Goal: Information Seeking & Learning: Find specific fact

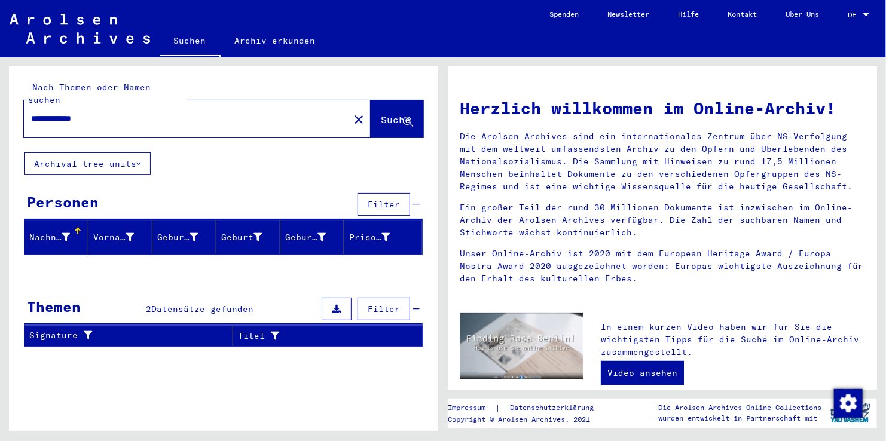
click at [438, 310] on div "**********" at bounding box center [221, 244] width 443 height 374
click at [38, 112] on input "**********" at bounding box center [183, 118] width 304 height 13
type input "**********"
click at [381, 114] on span "Suche" at bounding box center [396, 120] width 30 height 12
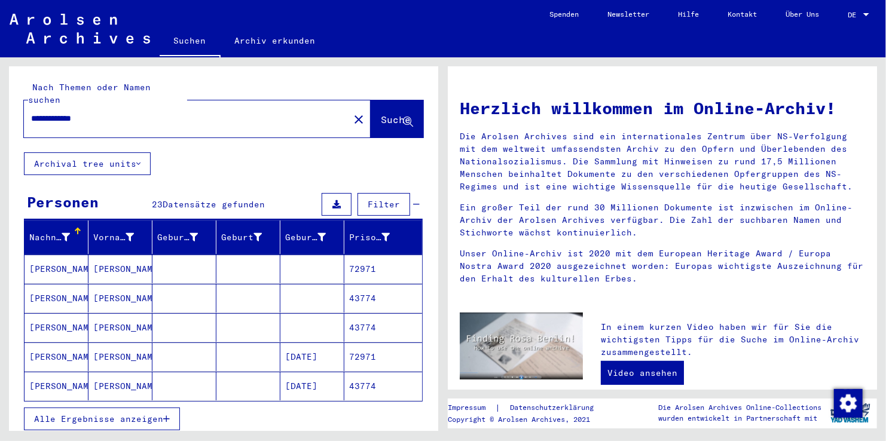
click at [105, 313] on mat-cell "[PERSON_NAME]" at bounding box center [120, 327] width 64 height 29
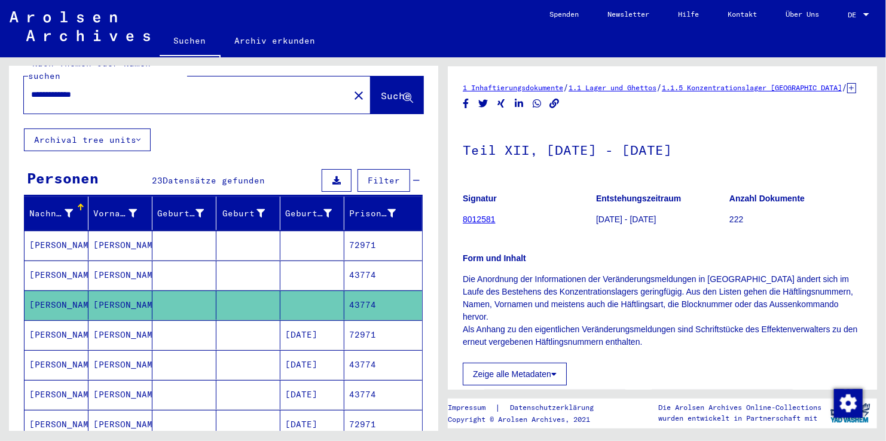
scroll to position [48, 0]
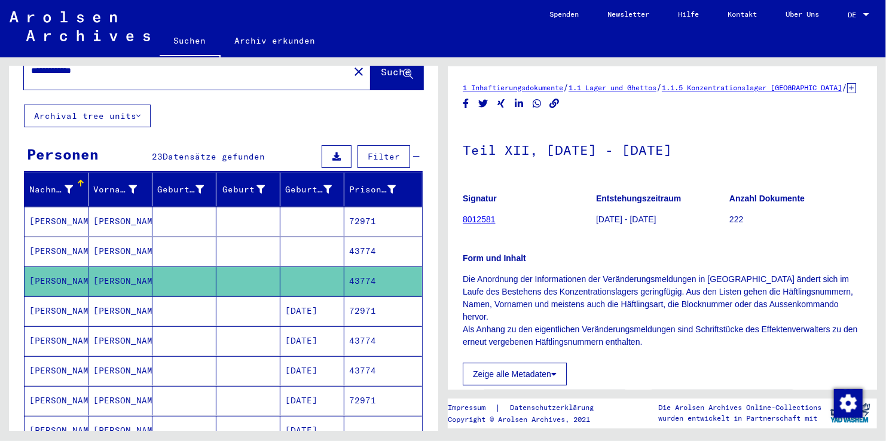
click at [350, 237] on mat-cell "43774" at bounding box center [383, 251] width 78 height 29
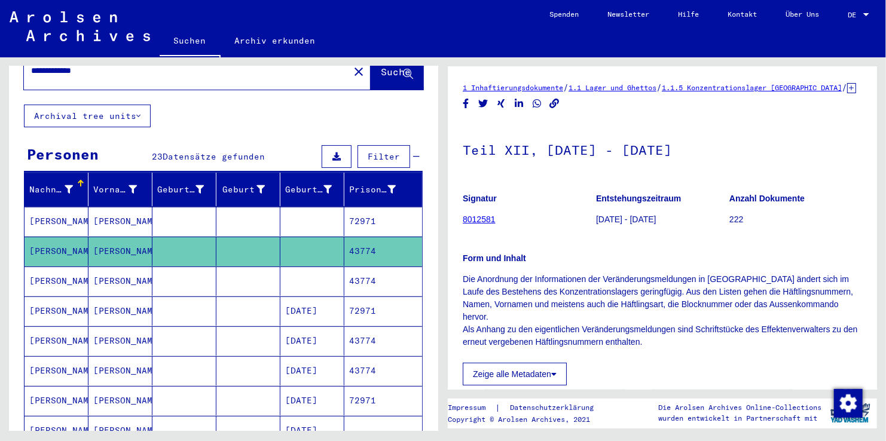
click at [885, 343] on div "1 Inhaftierungsdokumente / 1.1 Lager und Ghettos / 1.1.5 Konzentrationslager [G…" at bounding box center [665, 244] width 443 height 374
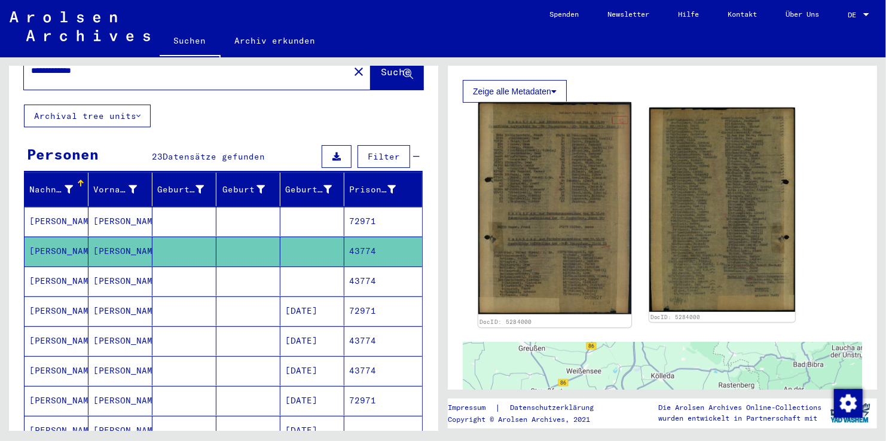
click at [585, 166] on img at bounding box center [554, 208] width 153 height 212
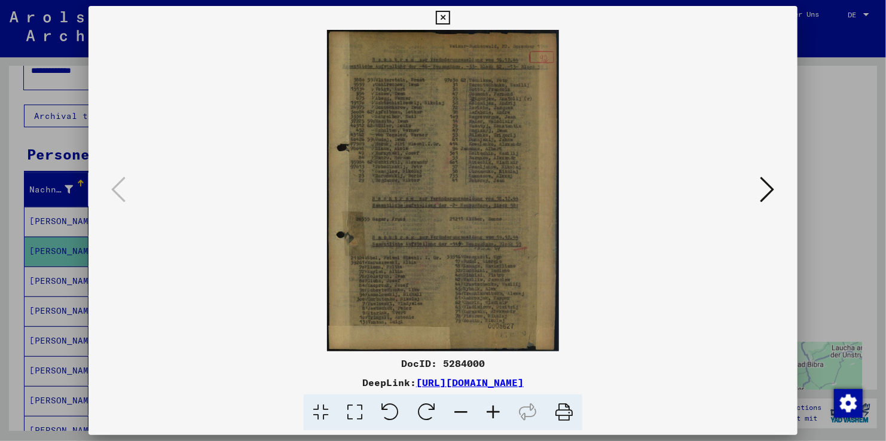
click at [494, 411] on icon at bounding box center [493, 413] width 32 height 36
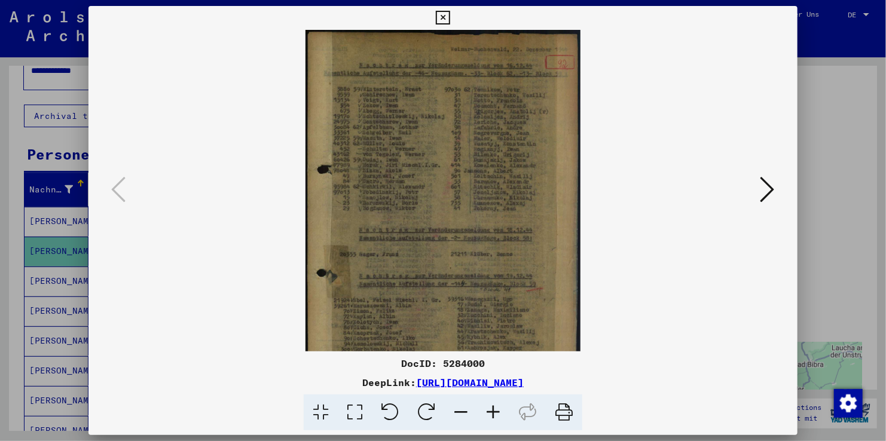
click at [494, 411] on icon at bounding box center [493, 413] width 32 height 36
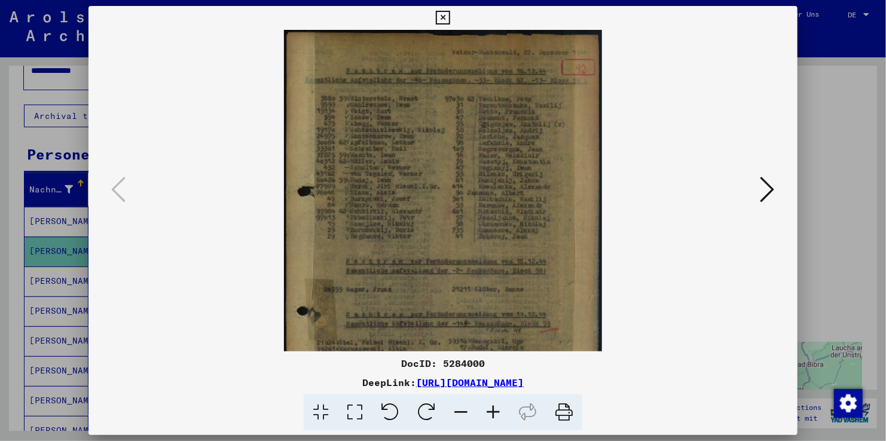
click at [494, 411] on icon at bounding box center [493, 413] width 32 height 36
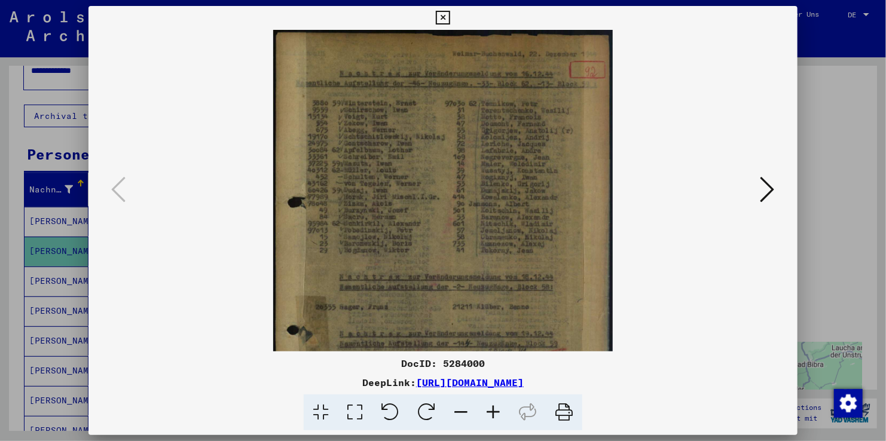
click at [494, 411] on icon at bounding box center [493, 413] width 32 height 36
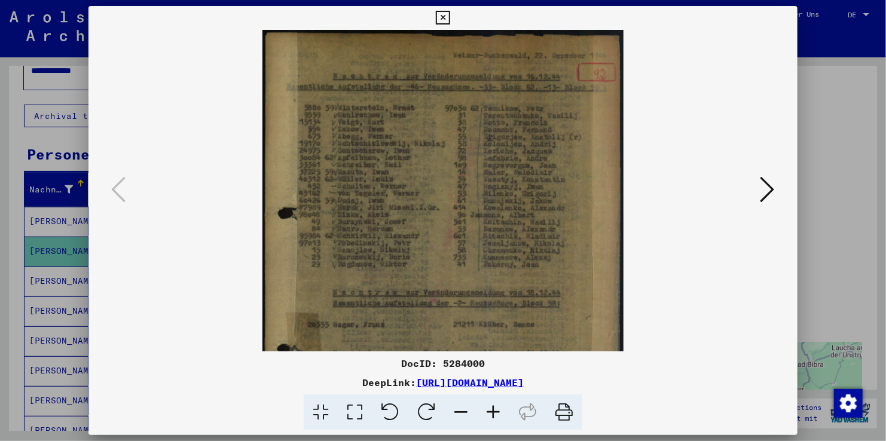
click at [494, 411] on icon at bounding box center [493, 413] width 32 height 36
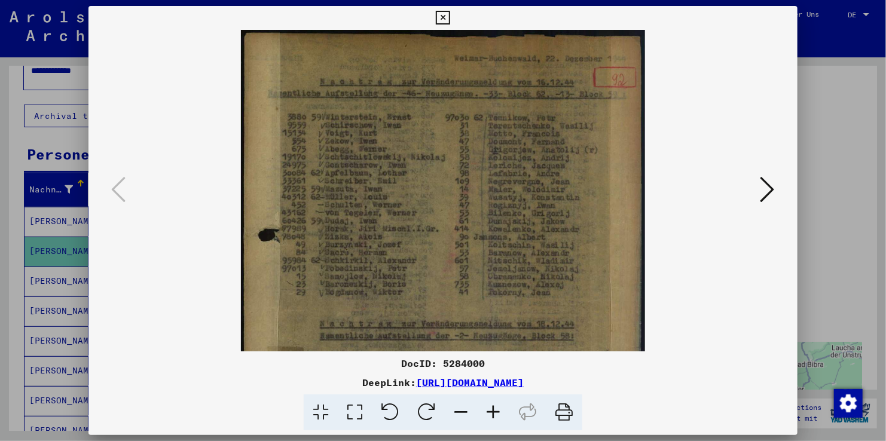
click at [494, 411] on icon at bounding box center [493, 413] width 32 height 36
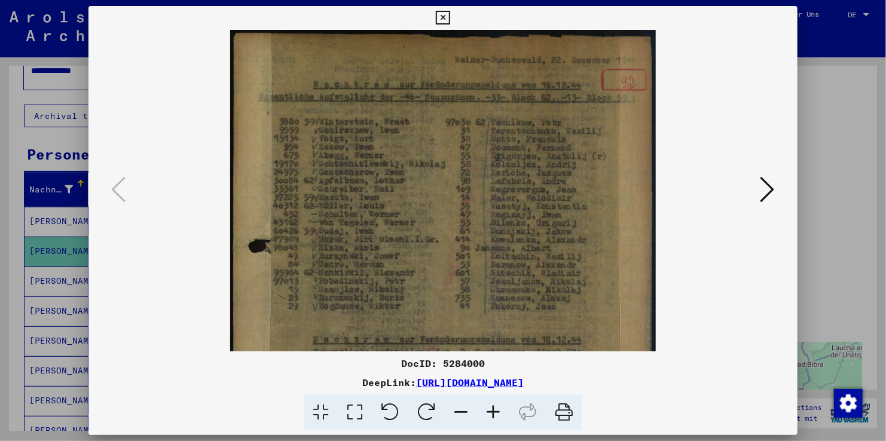
click at [494, 411] on icon at bounding box center [493, 413] width 32 height 36
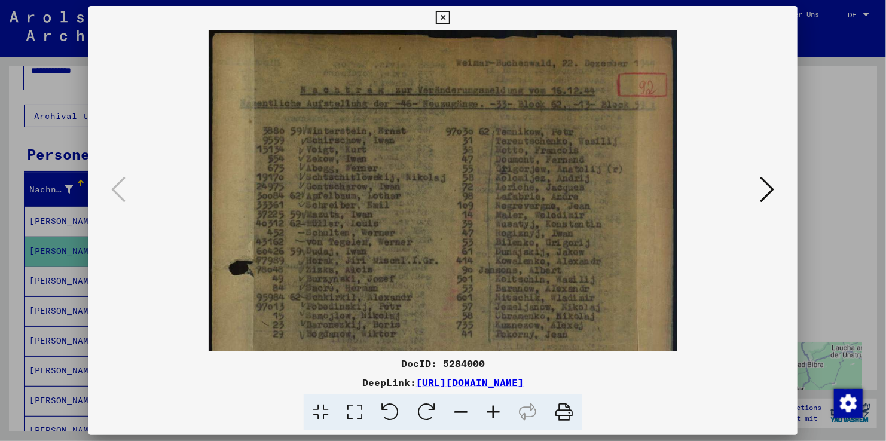
click at [494, 411] on icon at bounding box center [493, 413] width 32 height 36
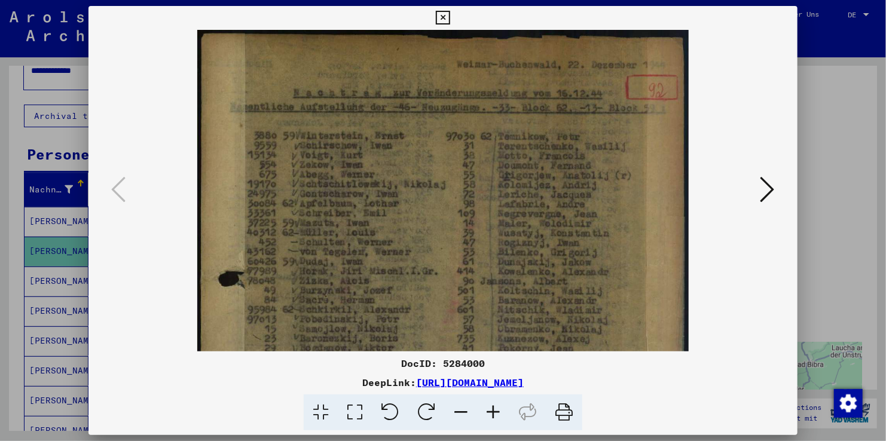
click at [494, 411] on icon at bounding box center [493, 413] width 32 height 36
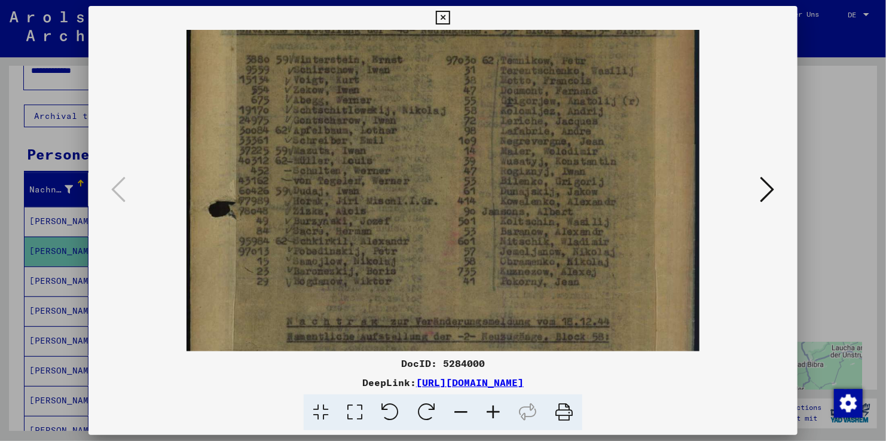
drag, startPoint x: 523, startPoint y: 274, endPoint x: 512, endPoint y: 192, distance: 83.3
click at [512, 192] on img at bounding box center [443, 304] width 512 height 710
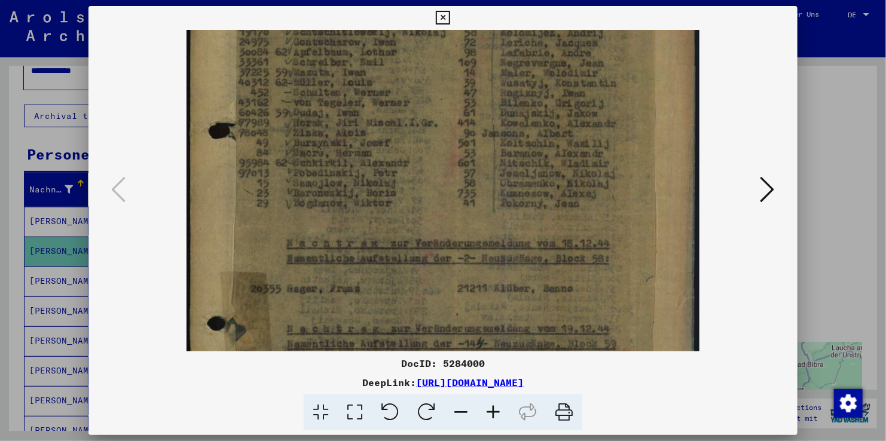
drag, startPoint x: 524, startPoint y: 259, endPoint x: 516, endPoint y: 183, distance: 76.3
click at [516, 183] on img at bounding box center [443, 226] width 512 height 710
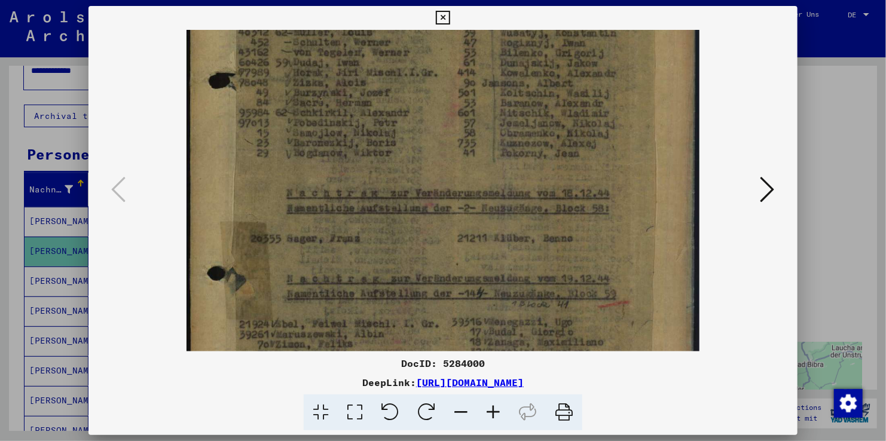
drag, startPoint x: 523, startPoint y: 243, endPoint x: 520, endPoint y: 189, distance: 53.9
click at [520, 189] on img at bounding box center [443, 176] width 512 height 710
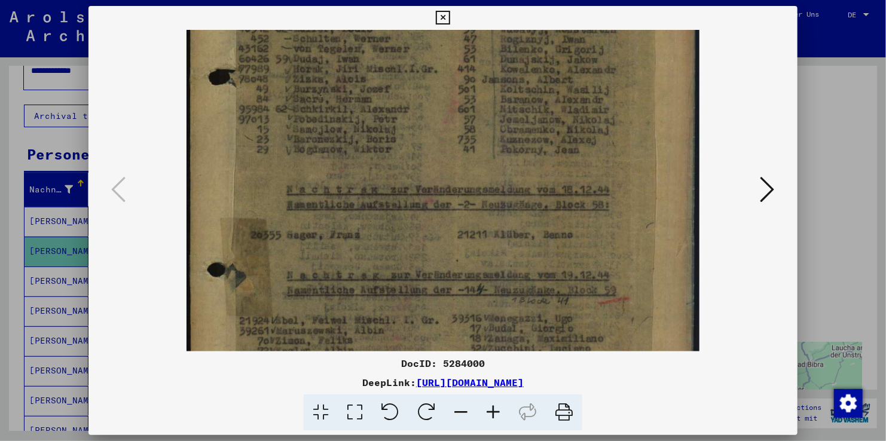
drag, startPoint x: 538, startPoint y: 258, endPoint x: 526, endPoint y: 191, distance: 68.1
click at [526, 191] on img at bounding box center [443, 172] width 512 height 710
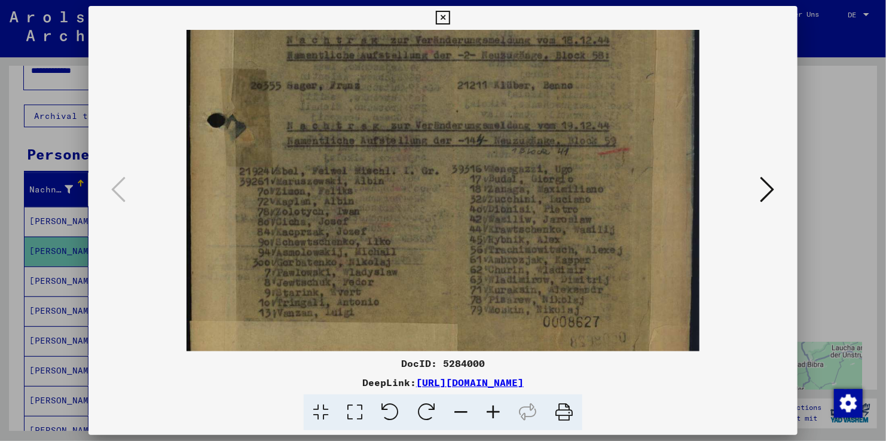
drag, startPoint x: 526, startPoint y: 272, endPoint x: 522, endPoint y: 209, distance: 62.9
click at [522, 200] on img at bounding box center [443, 23] width 512 height 710
click at [772, 191] on icon at bounding box center [767, 189] width 14 height 29
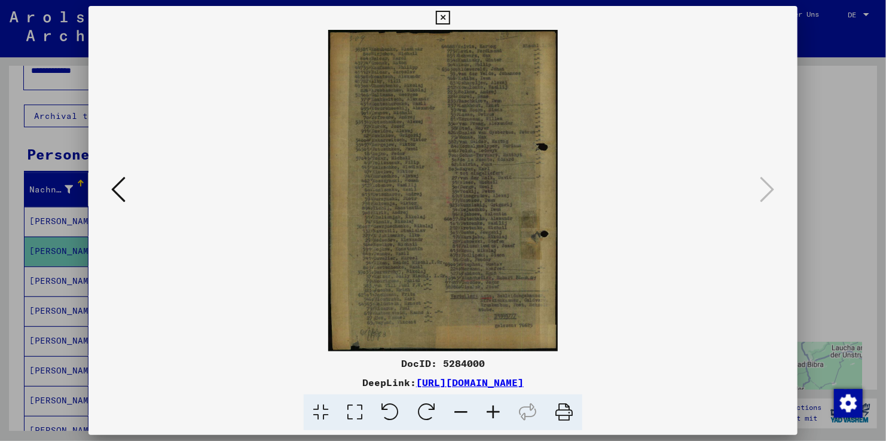
click at [494, 411] on icon at bounding box center [493, 413] width 32 height 36
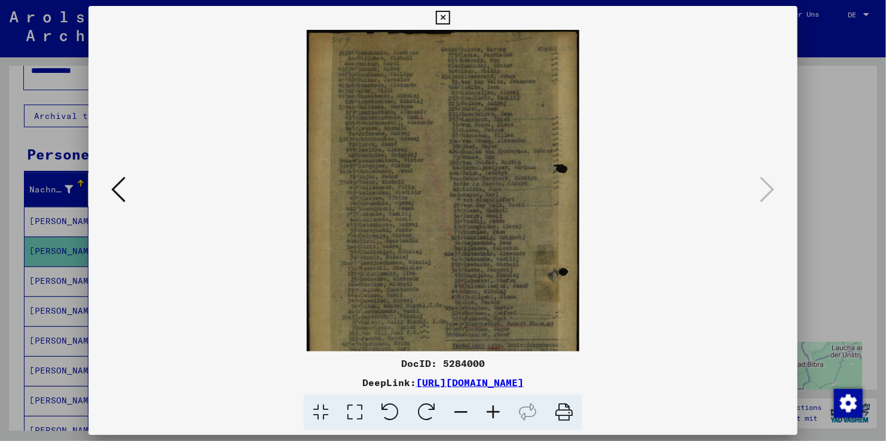
click at [494, 411] on icon at bounding box center [493, 413] width 32 height 36
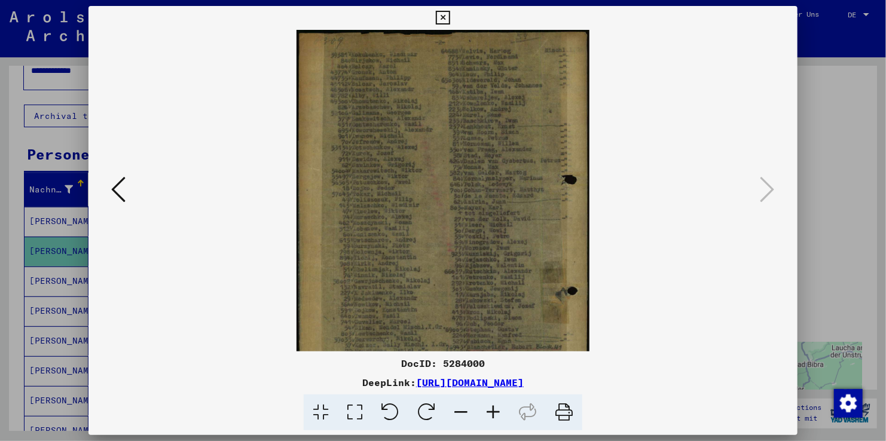
click at [494, 411] on icon at bounding box center [493, 413] width 32 height 36
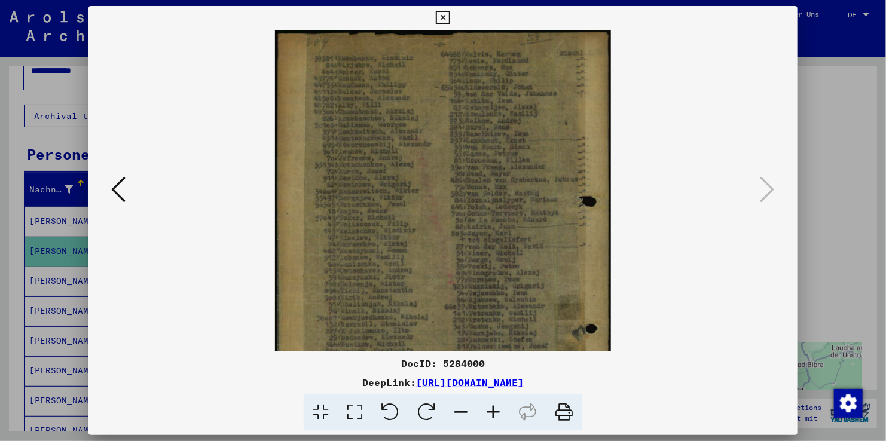
click at [494, 411] on icon at bounding box center [493, 413] width 32 height 36
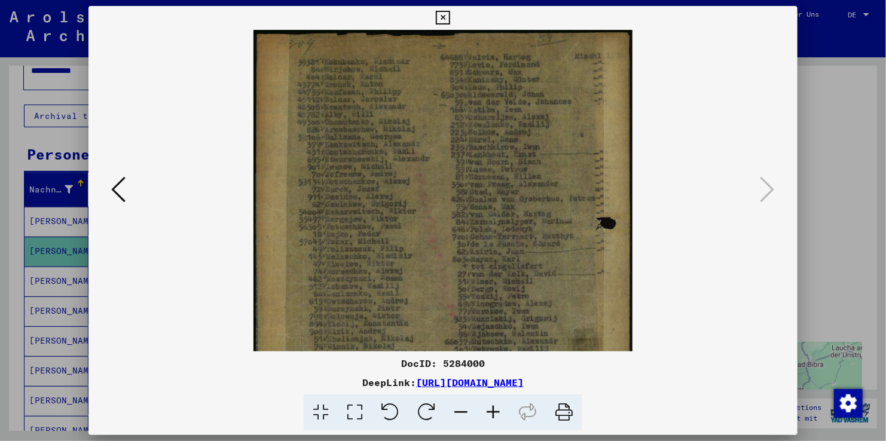
click at [494, 411] on icon at bounding box center [493, 413] width 32 height 36
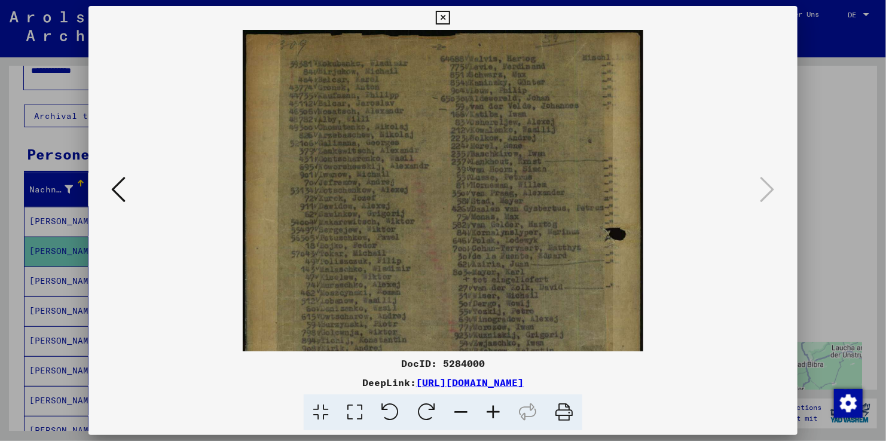
click at [494, 411] on icon at bounding box center [493, 413] width 32 height 36
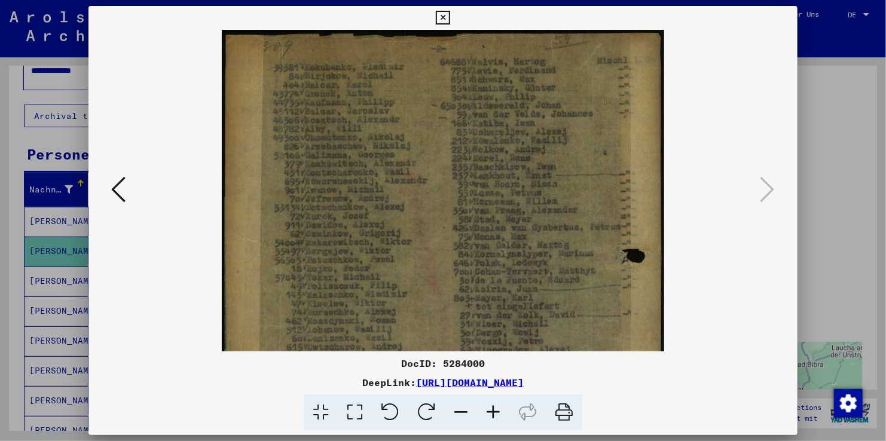
click at [494, 411] on icon at bounding box center [493, 413] width 32 height 36
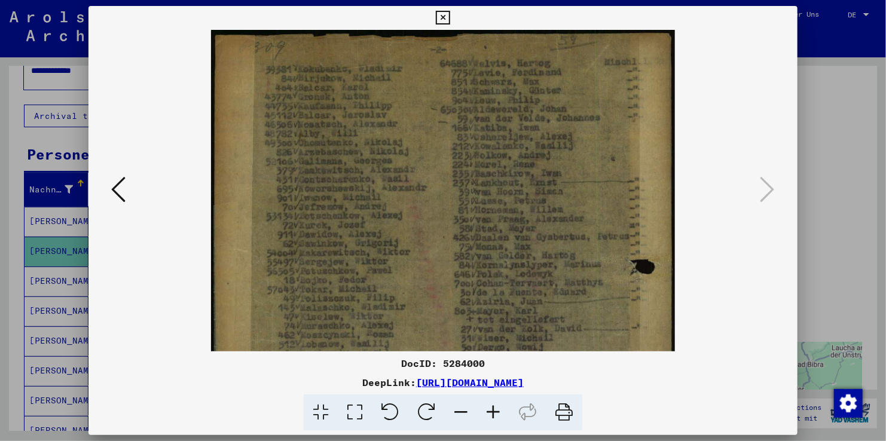
click at [494, 411] on icon at bounding box center [493, 413] width 32 height 36
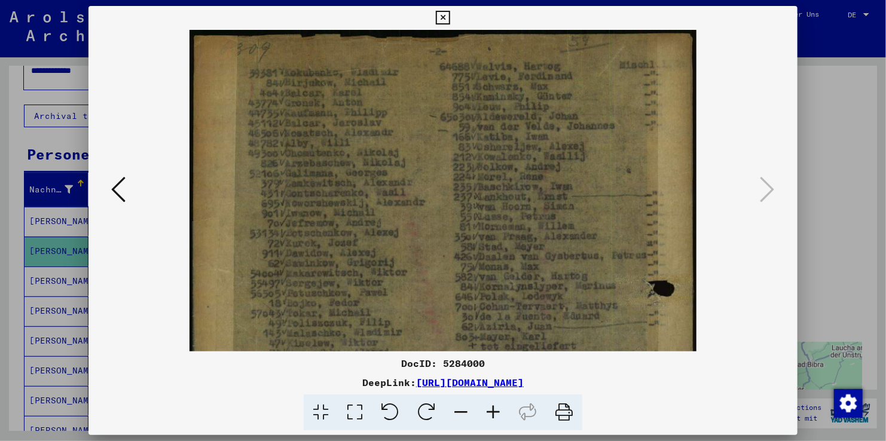
click at [494, 411] on icon at bounding box center [493, 413] width 32 height 36
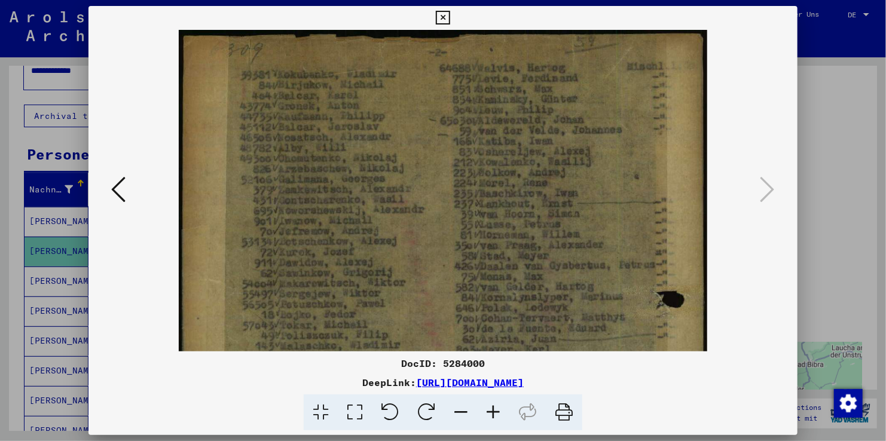
click at [494, 411] on icon at bounding box center [493, 413] width 32 height 36
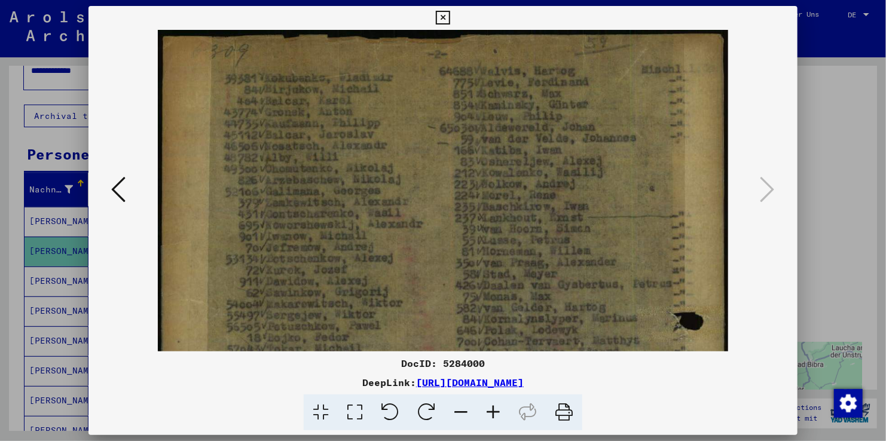
click at [494, 411] on icon at bounding box center [493, 413] width 32 height 36
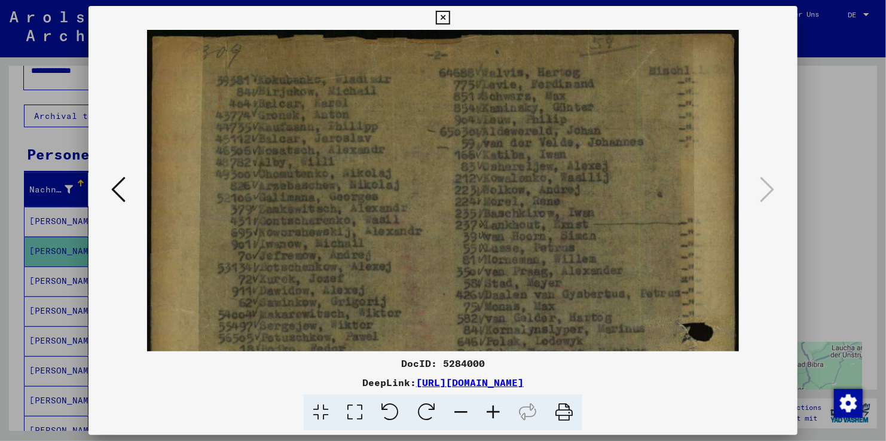
click at [494, 411] on icon at bounding box center [493, 413] width 32 height 36
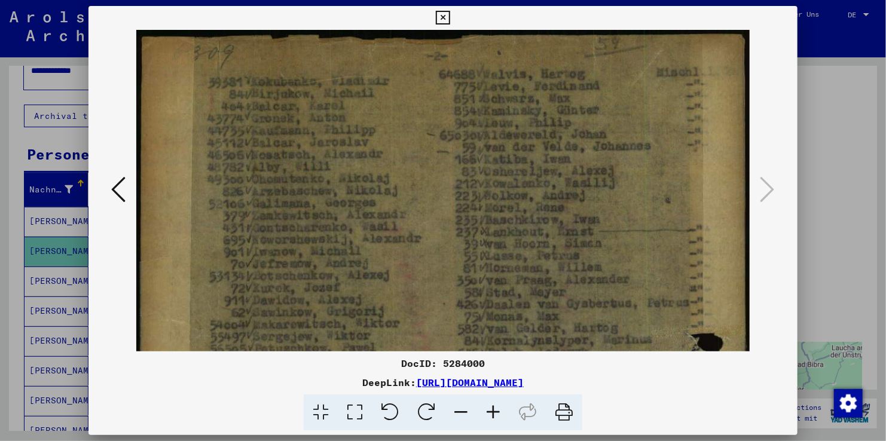
click at [494, 411] on icon at bounding box center [493, 413] width 32 height 36
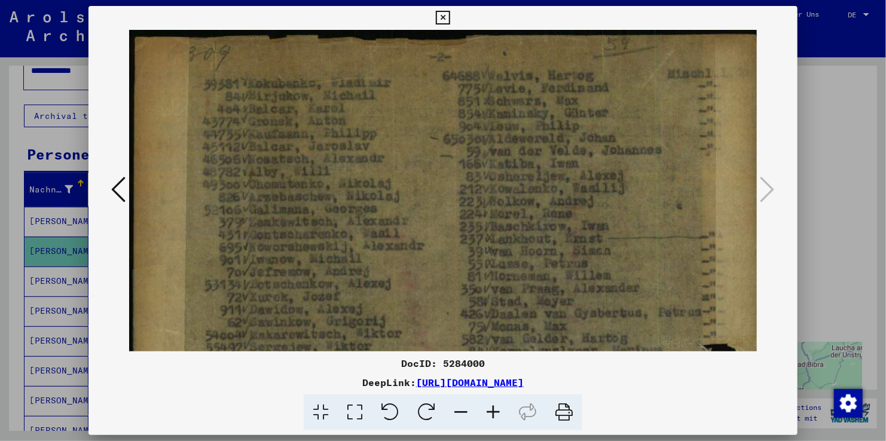
click at [441, 16] on icon at bounding box center [443, 18] width 14 height 14
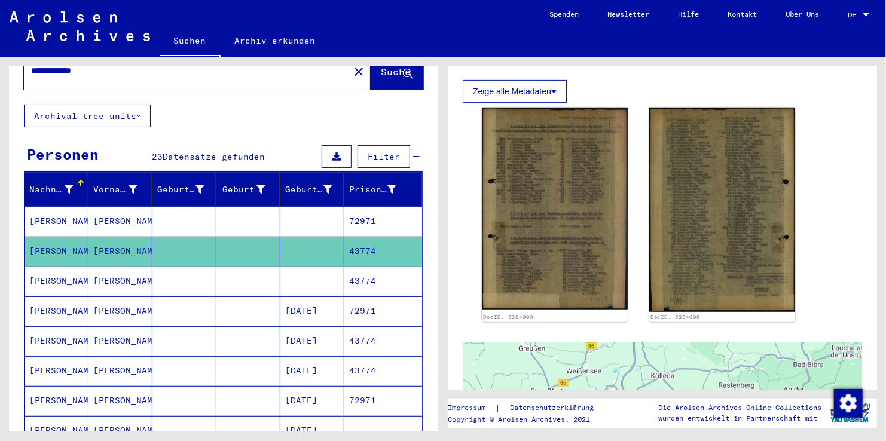
click at [103, 207] on mat-cell "[PERSON_NAME]" at bounding box center [120, 221] width 64 height 29
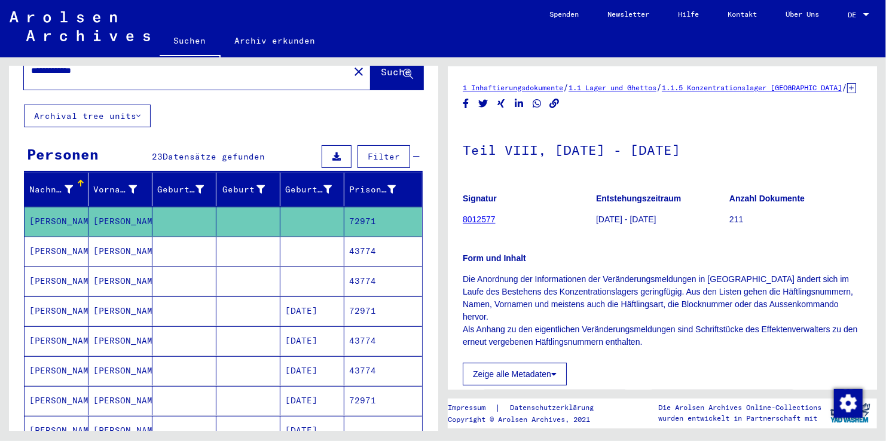
click at [484, 224] on link "8012577" at bounding box center [479, 220] width 33 height 10
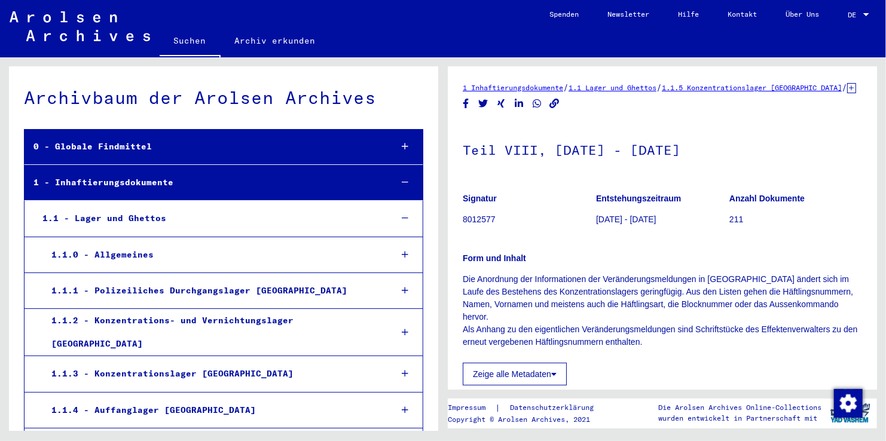
scroll to position [1311, 0]
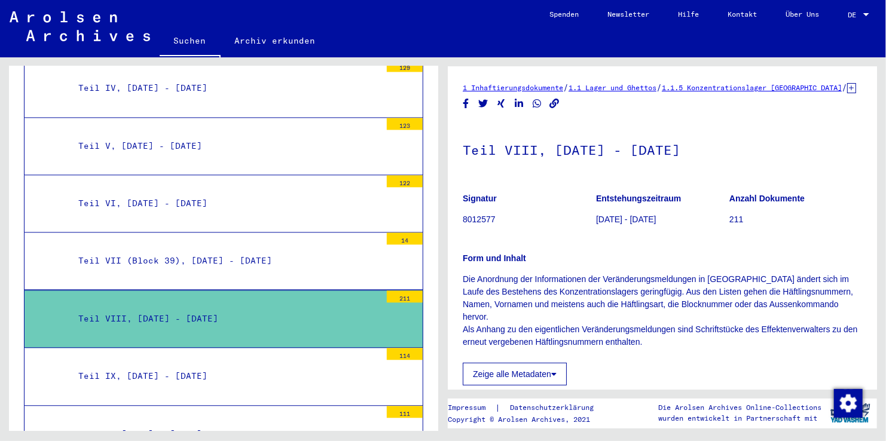
click at [885, 252] on div "1 Inhaftierungsdokumente / 1.1 Lager und Ghettos / 1.1.5 Konzentrationslager [G…" at bounding box center [665, 244] width 443 height 374
click at [879, 256] on div "1 Inhaftierungsdokumente / 1.1 Lager und Ghettos / 1.1.5 Konzentrationslager [G…" at bounding box center [665, 244] width 443 height 374
click at [877, 258] on div "1 Inhaftierungsdokumente / 1.1 Lager und Ghettos / 1.1.5 Konzentrationslager [G…" at bounding box center [665, 244] width 443 height 374
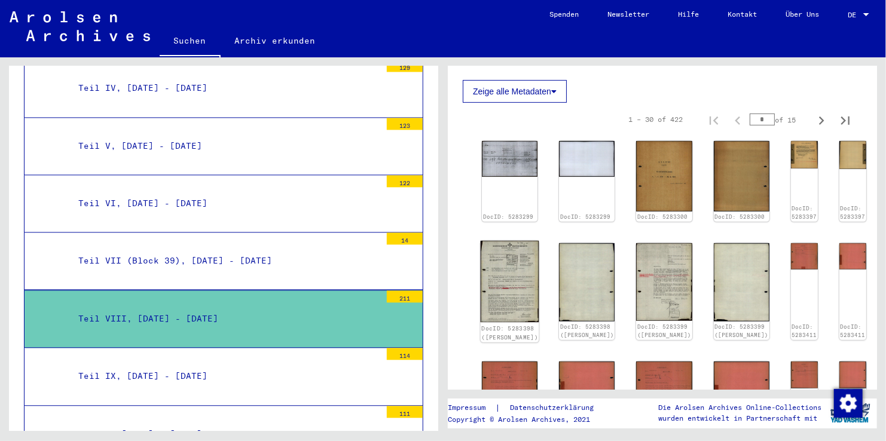
click at [506, 244] on img at bounding box center [510, 282] width 59 height 82
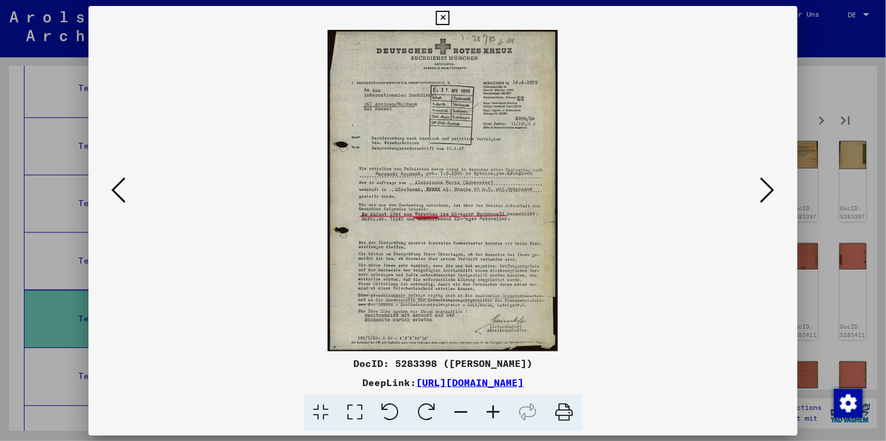
click at [506, 244] on img at bounding box center [443, 191] width 628 height 322
click at [763, 183] on icon at bounding box center [767, 189] width 14 height 29
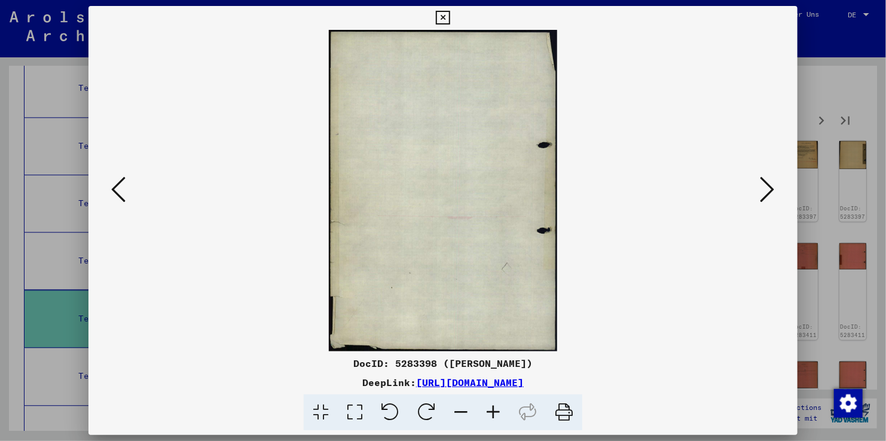
click at [763, 183] on icon at bounding box center [767, 189] width 14 height 29
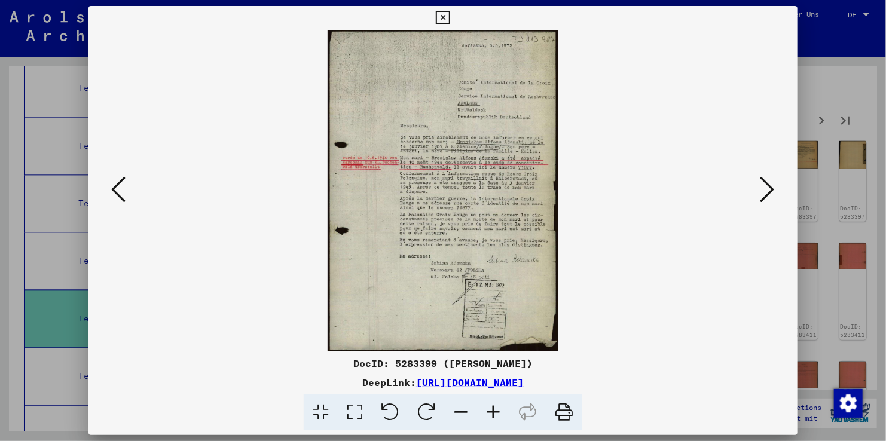
click at [763, 183] on icon at bounding box center [767, 189] width 14 height 29
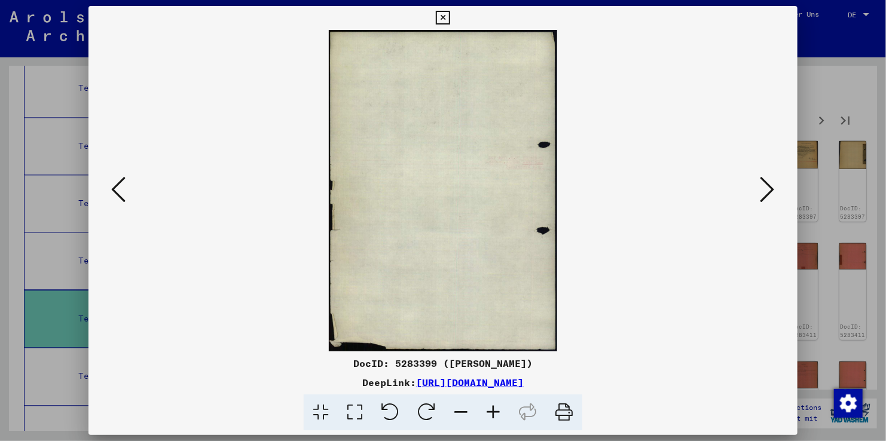
click at [763, 183] on icon at bounding box center [767, 189] width 14 height 29
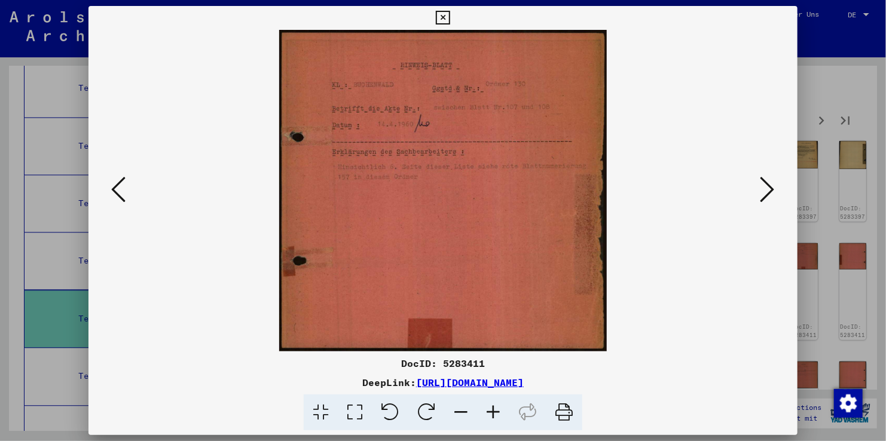
click at [763, 183] on icon at bounding box center [767, 189] width 14 height 29
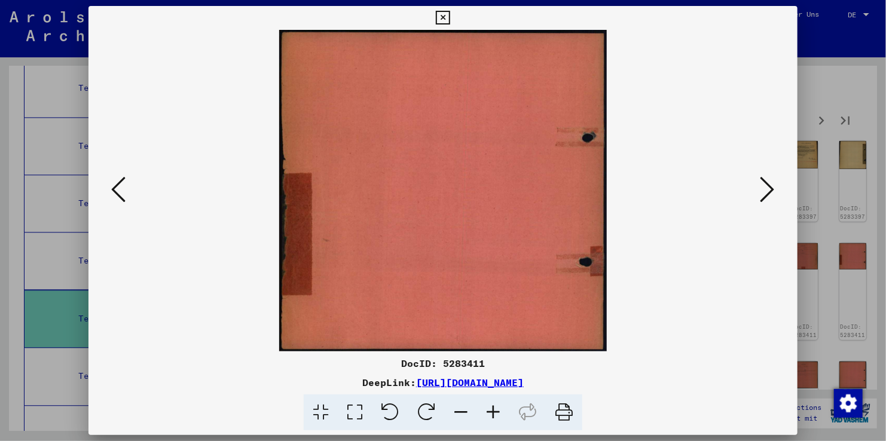
click at [763, 183] on icon at bounding box center [767, 189] width 14 height 29
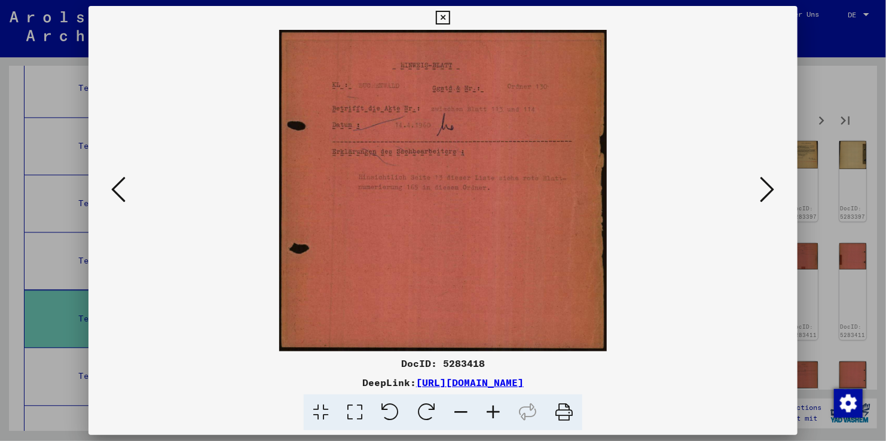
click at [763, 183] on icon at bounding box center [767, 189] width 14 height 29
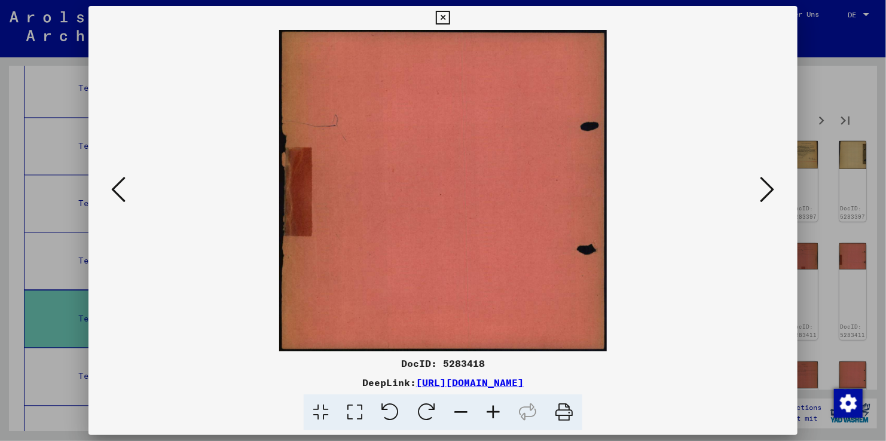
click at [763, 183] on icon at bounding box center [767, 189] width 14 height 29
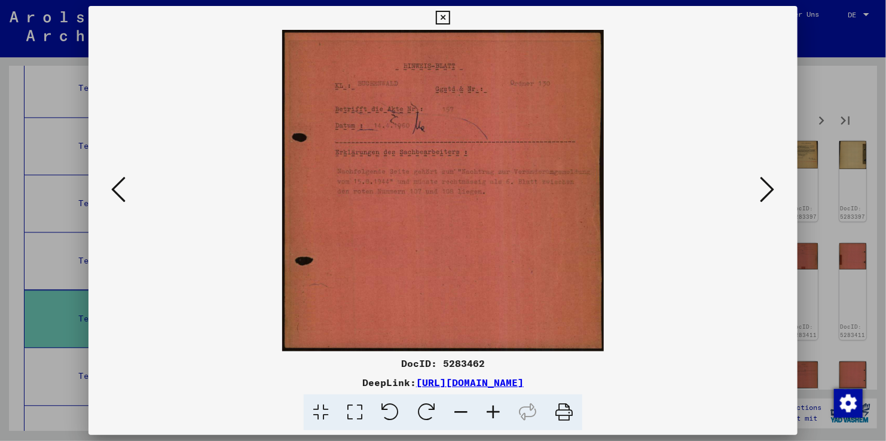
click at [763, 183] on icon at bounding box center [767, 189] width 14 height 29
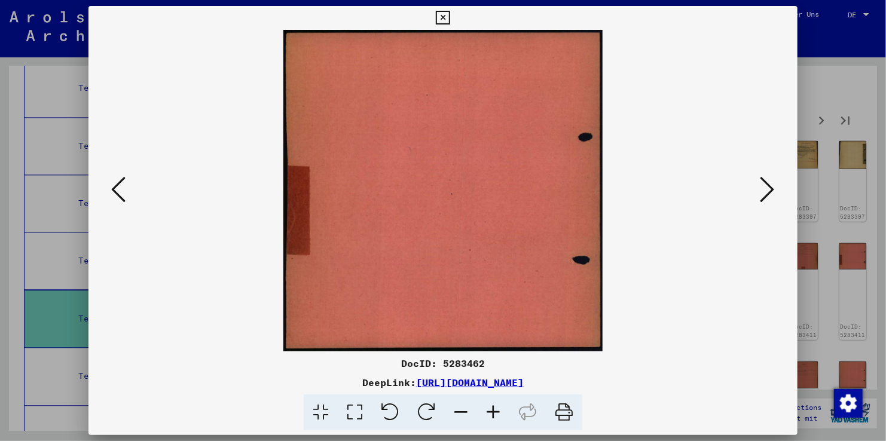
click at [763, 183] on icon at bounding box center [767, 189] width 14 height 29
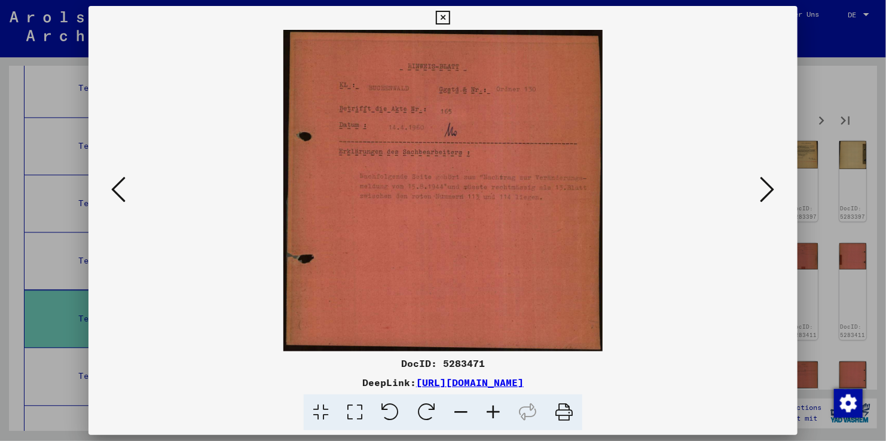
click at [763, 183] on icon at bounding box center [767, 189] width 14 height 29
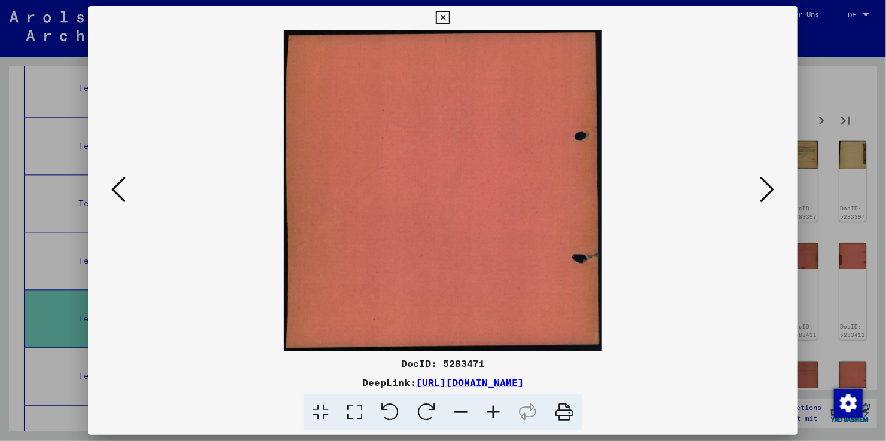
click at [763, 183] on icon at bounding box center [767, 189] width 14 height 29
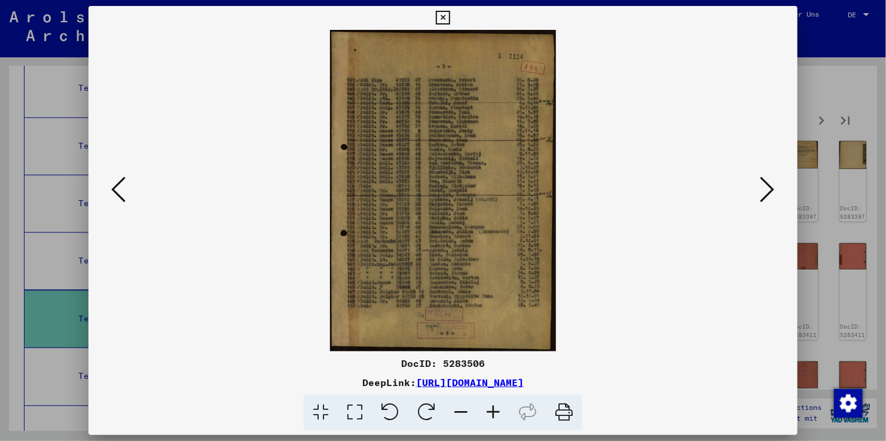
click at [444, 17] on icon at bounding box center [443, 18] width 14 height 14
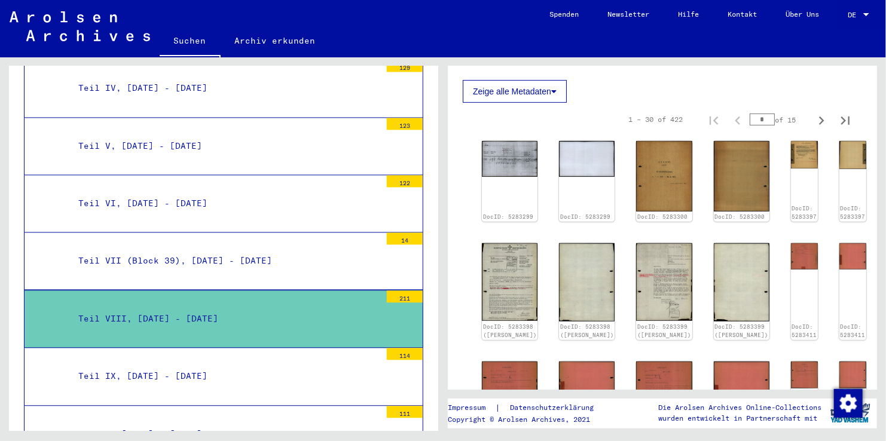
scroll to position [0, 0]
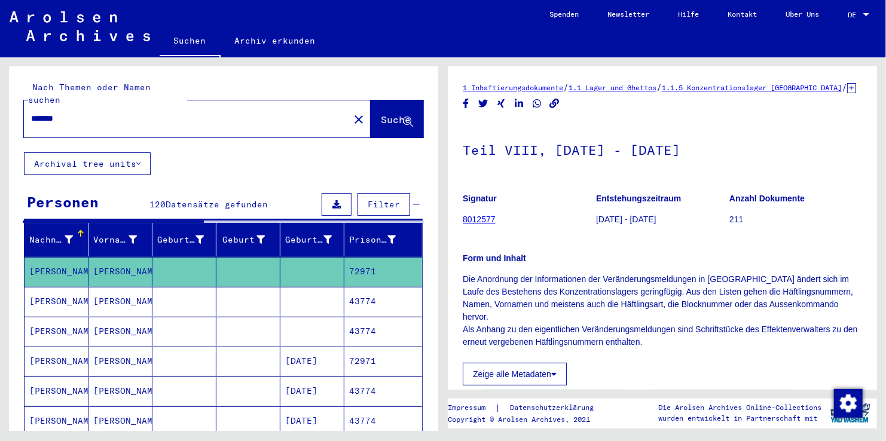
click at [80, 112] on input "*******" at bounding box center [186, 118] width 311 height 13
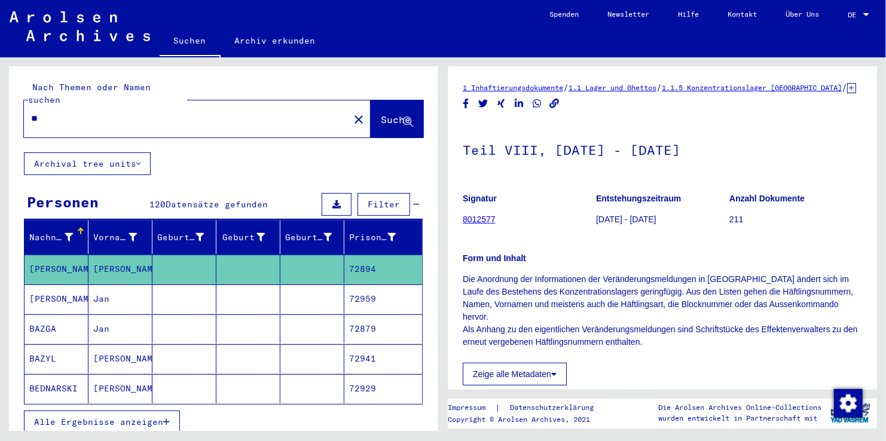
type input "*"
type input "*********"
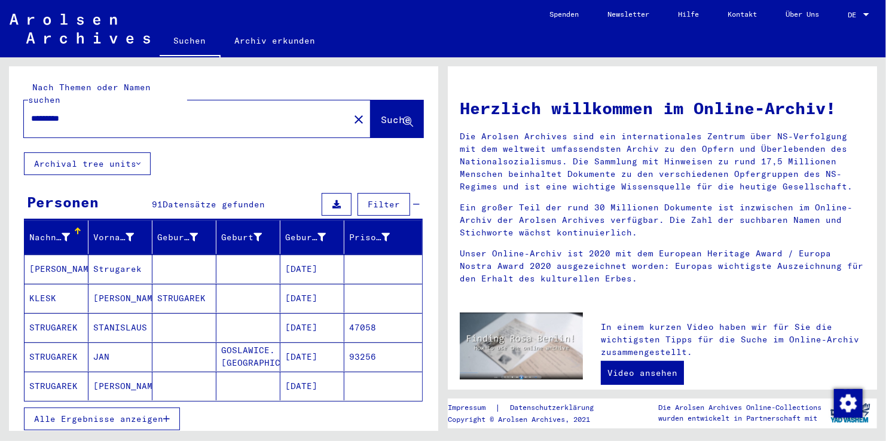
click at [166, 415] on icon "button" at bounding box center [166, 419] width 7 height 8
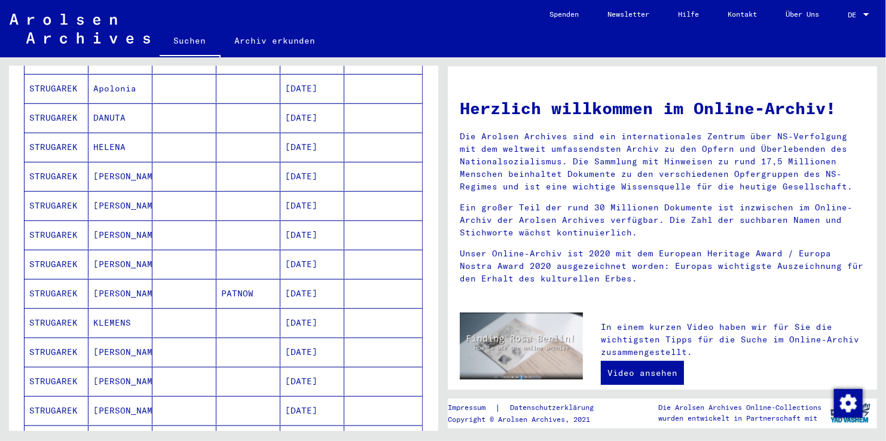
scroll to position [655, 0]
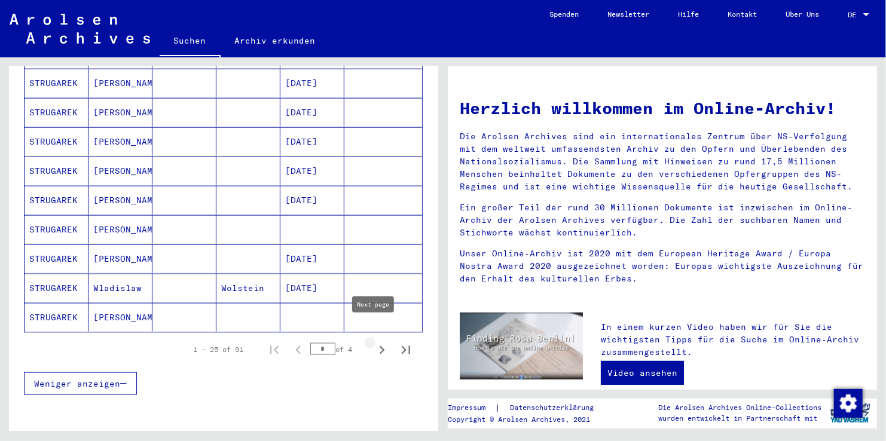
click at [375, 342] on icon "Next page" at bounding box center [382, 350] width 17 height 17
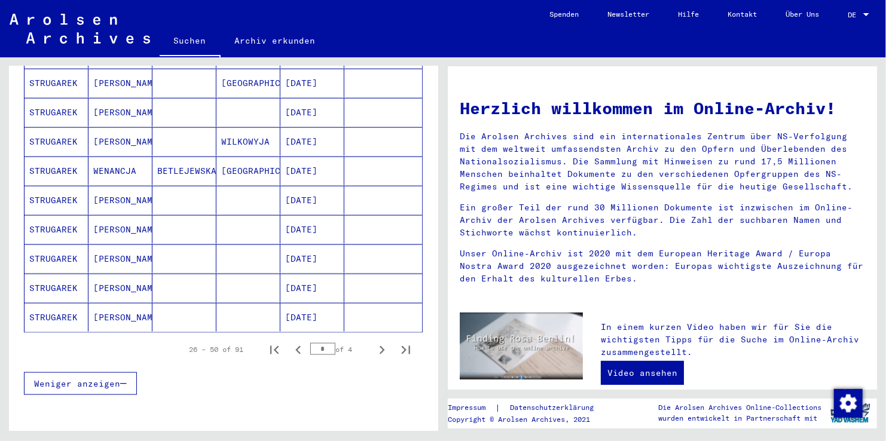
click at [374, 342] on icon "Next page" at bounding box center [382, 350] width 17 height 17
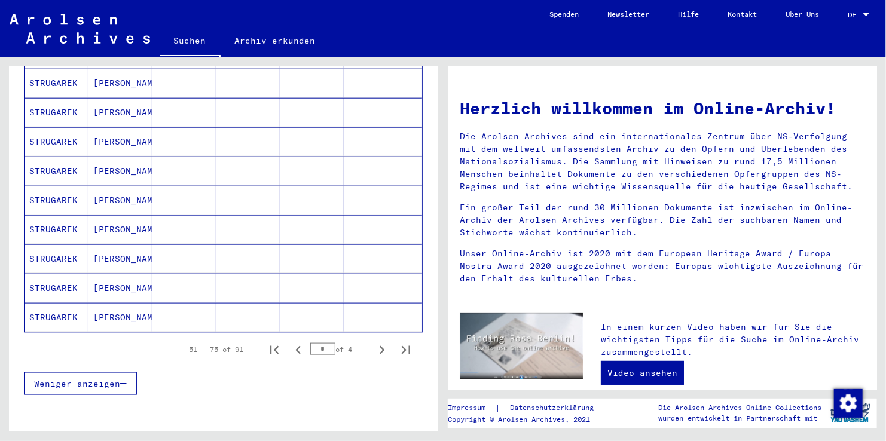
scroll to position [327, 0]
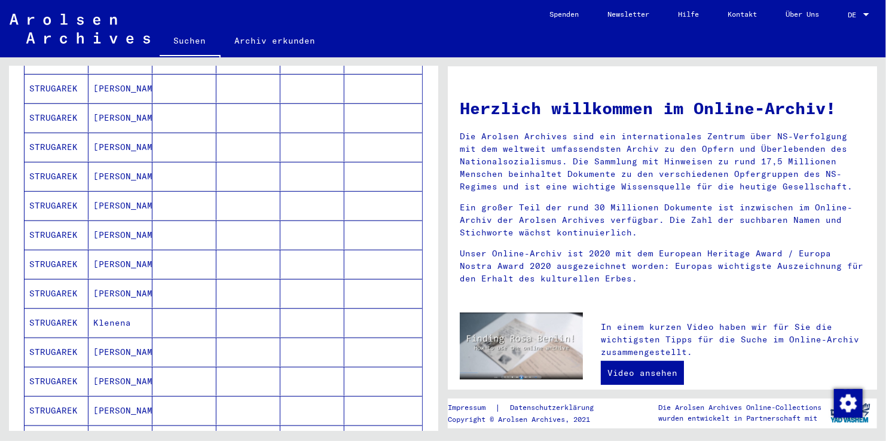
click at [438, 227] on div "Nach Themen oder Namen suchen ********* close Suche Archival tree units Persone…" at bounding box center [221, 244] width 443 height 374
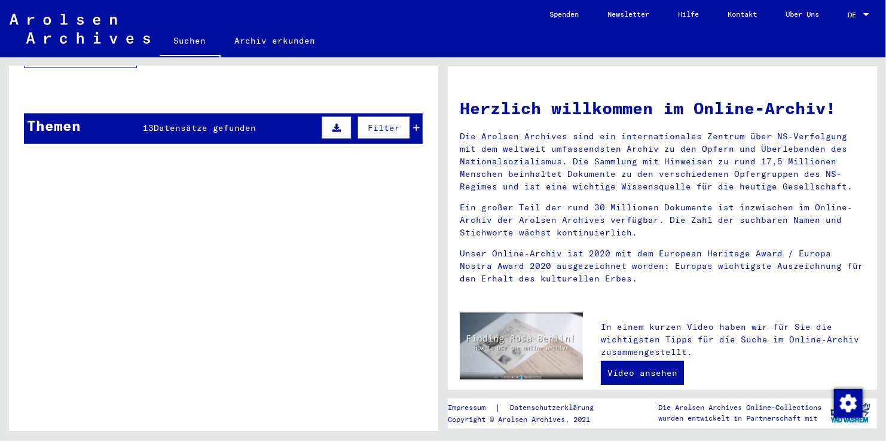
scroll to position [655, 0]
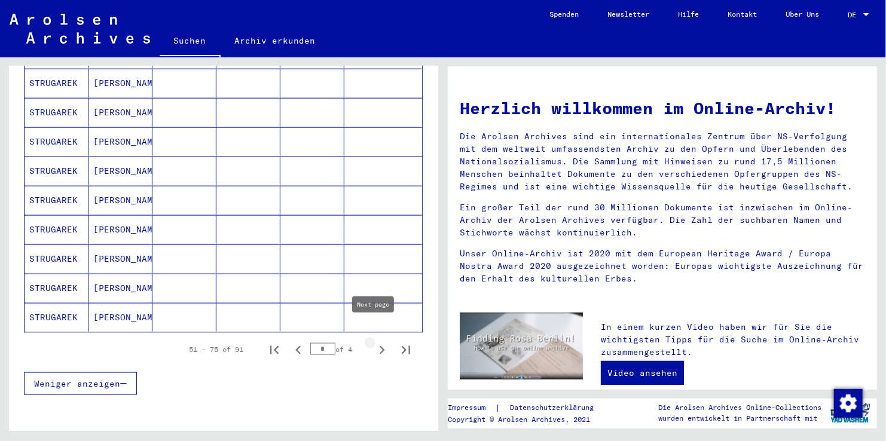
click at [374, 342] on icon "Next page" at bounding box center [382, 350] width 17 height 17
type input "*"
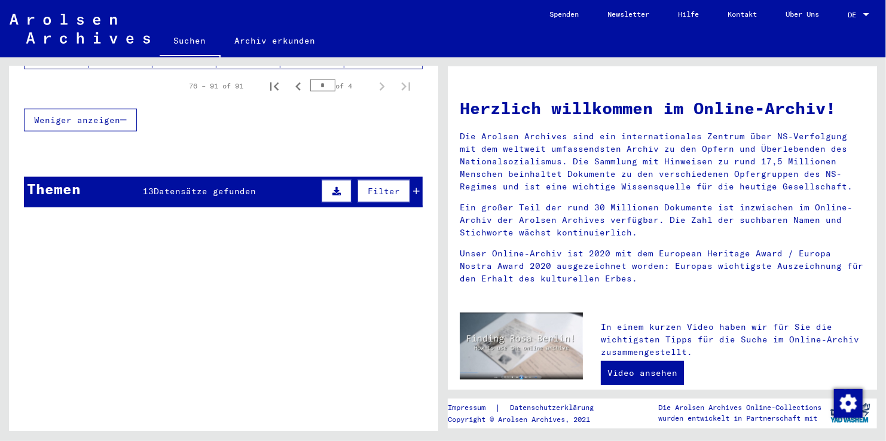
scroll to position [327, 0]
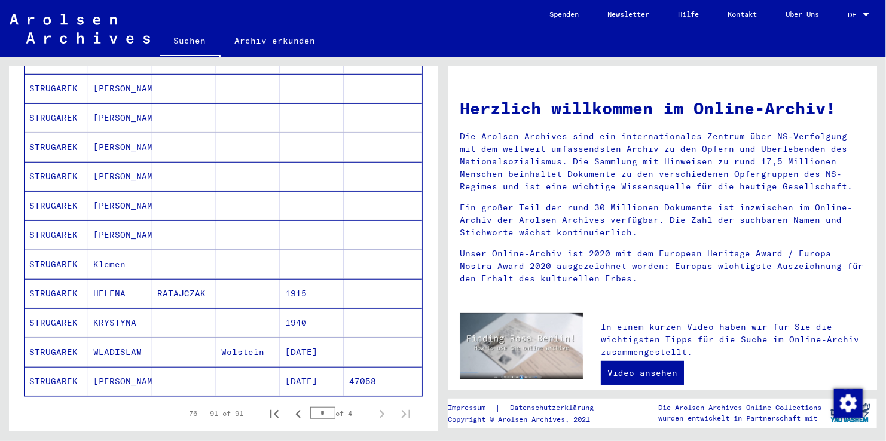
click at [108, 367] on mat-cell "[PERSON_NAME]" at bounding box center [120, 381] width 64 height 29
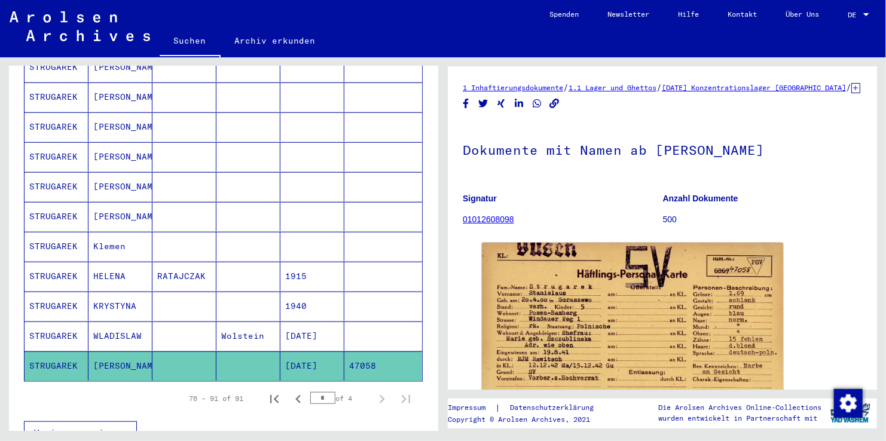
scroll to position [354, 0]
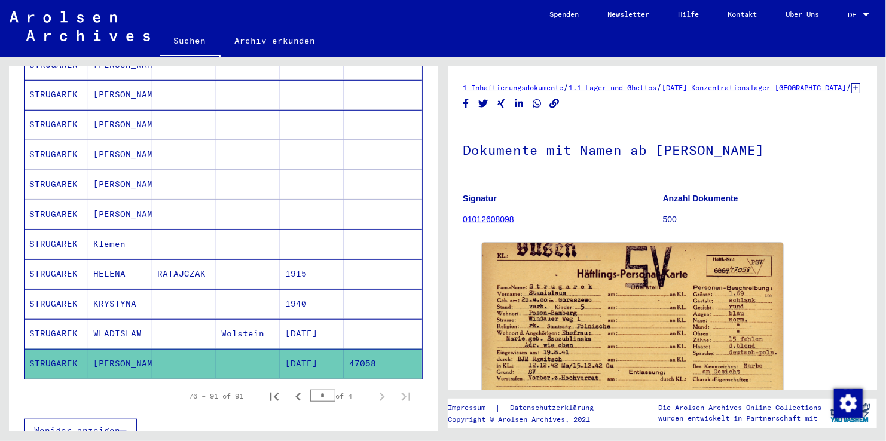
click at [884, 343] on div "1 Inhaftierungsdokumente / 1.1 Lager und Ghettos / [DATE] Konzentrationslager […" at bounding box center [665, 244] width 443 height 374
